Goal: Check status: Check status

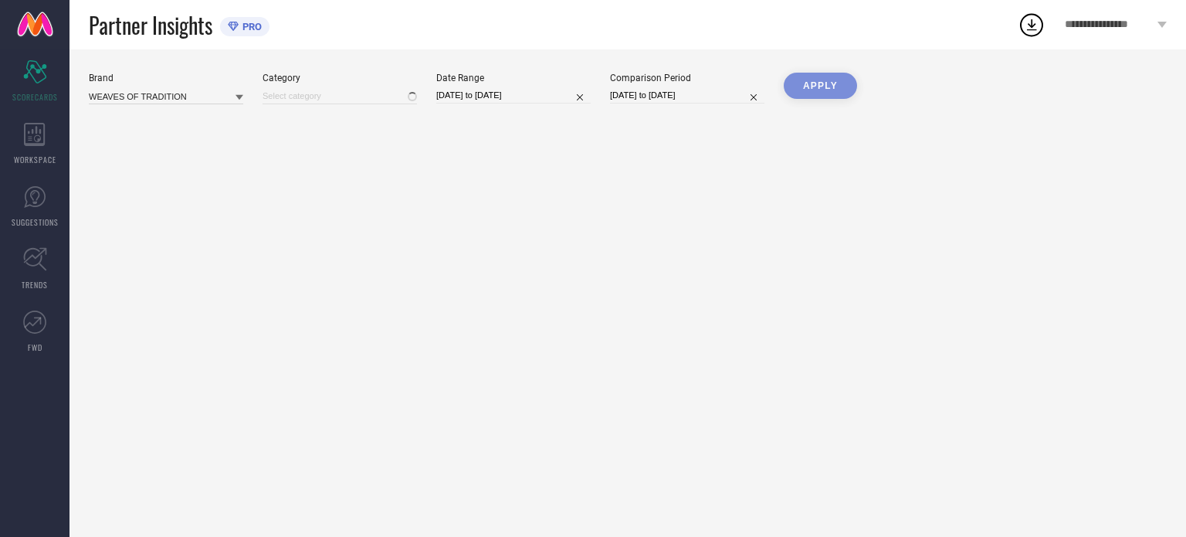
type input "All"
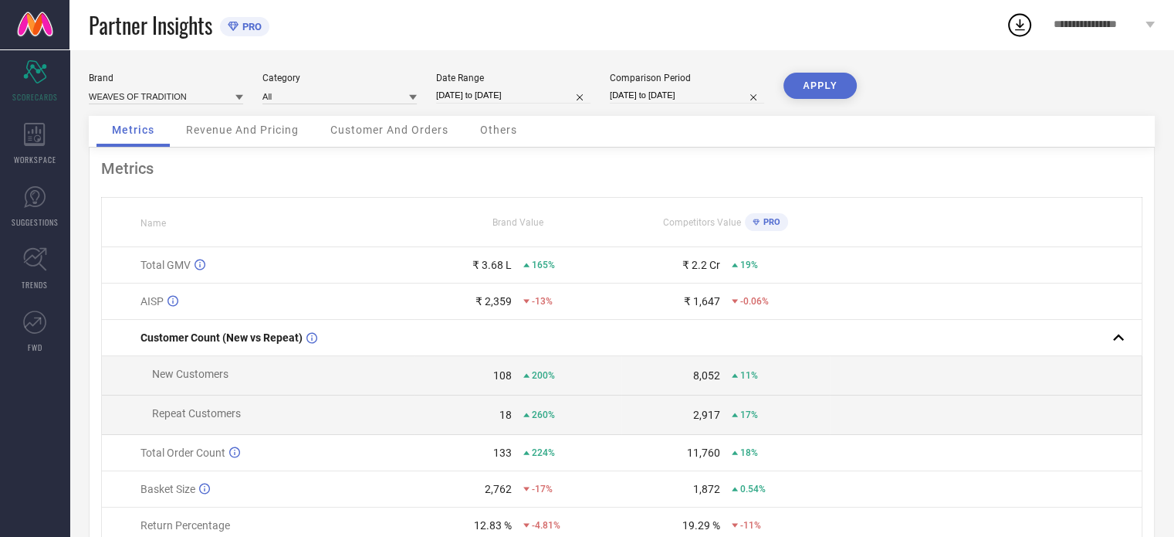
click at [488, 92] on input "[DATE] to [DATE]" at bounding box center [513, 95] width 154 height 16
select select "6"
select select "2025"
select select "7"
select select "2025"
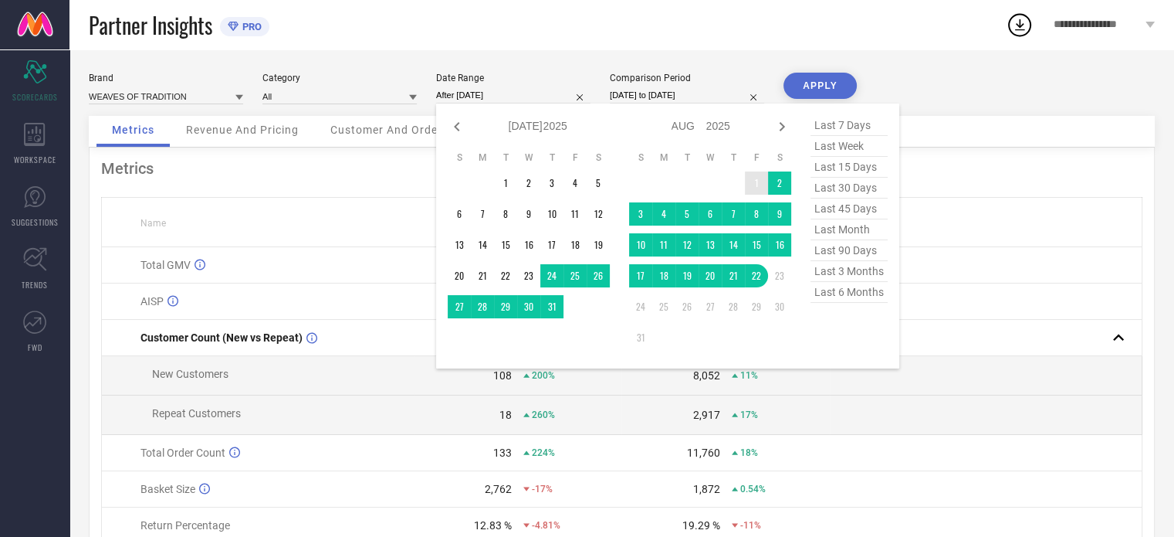
click at [752, 185] on td "1" at bounding box center [756, 182] width 23 height 23
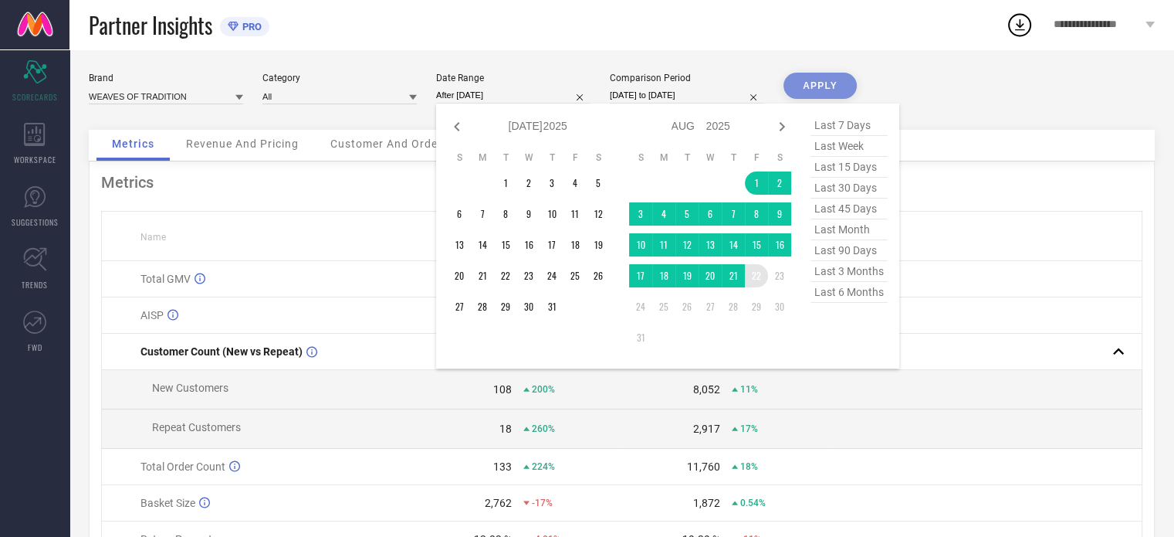
type input "[DATE] to [DATE]"
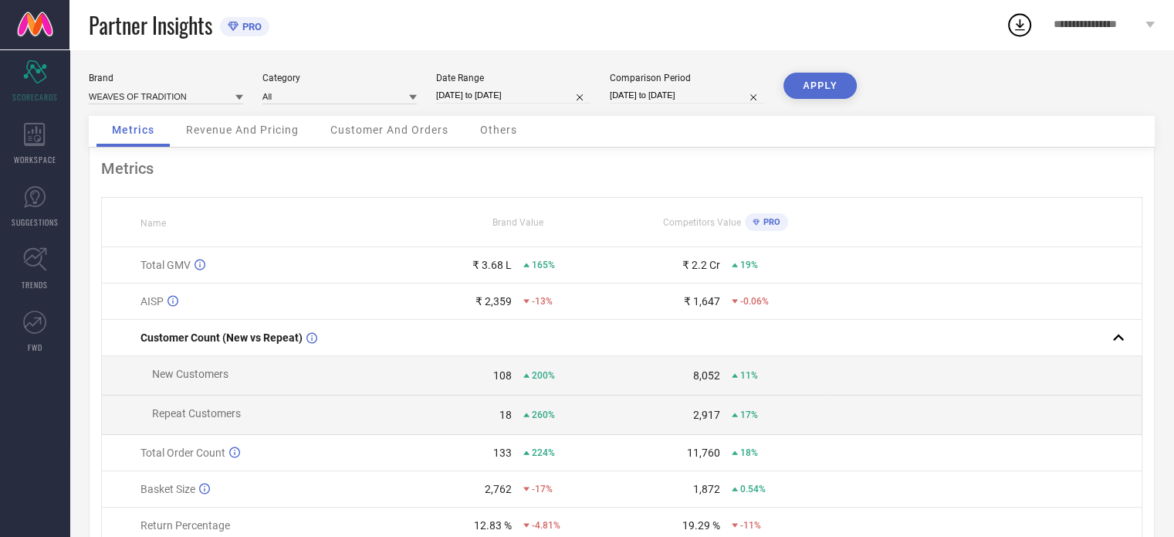
click at [800, 88] on button "APPLY" at bounding box center [820, 86] width 73 height 26
